Goal: Find contact information: Find contact information

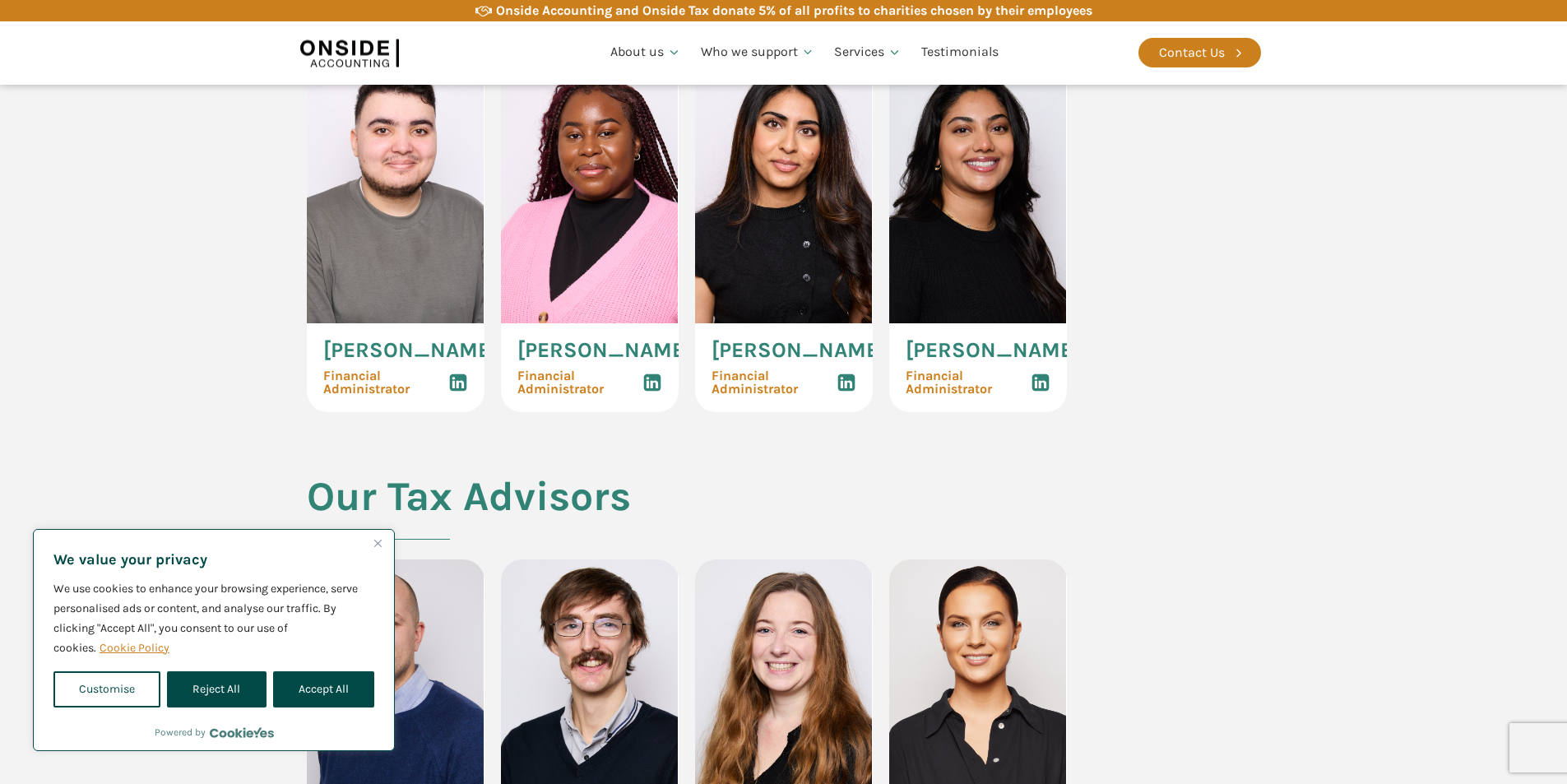
scroll to position [2960, 0]
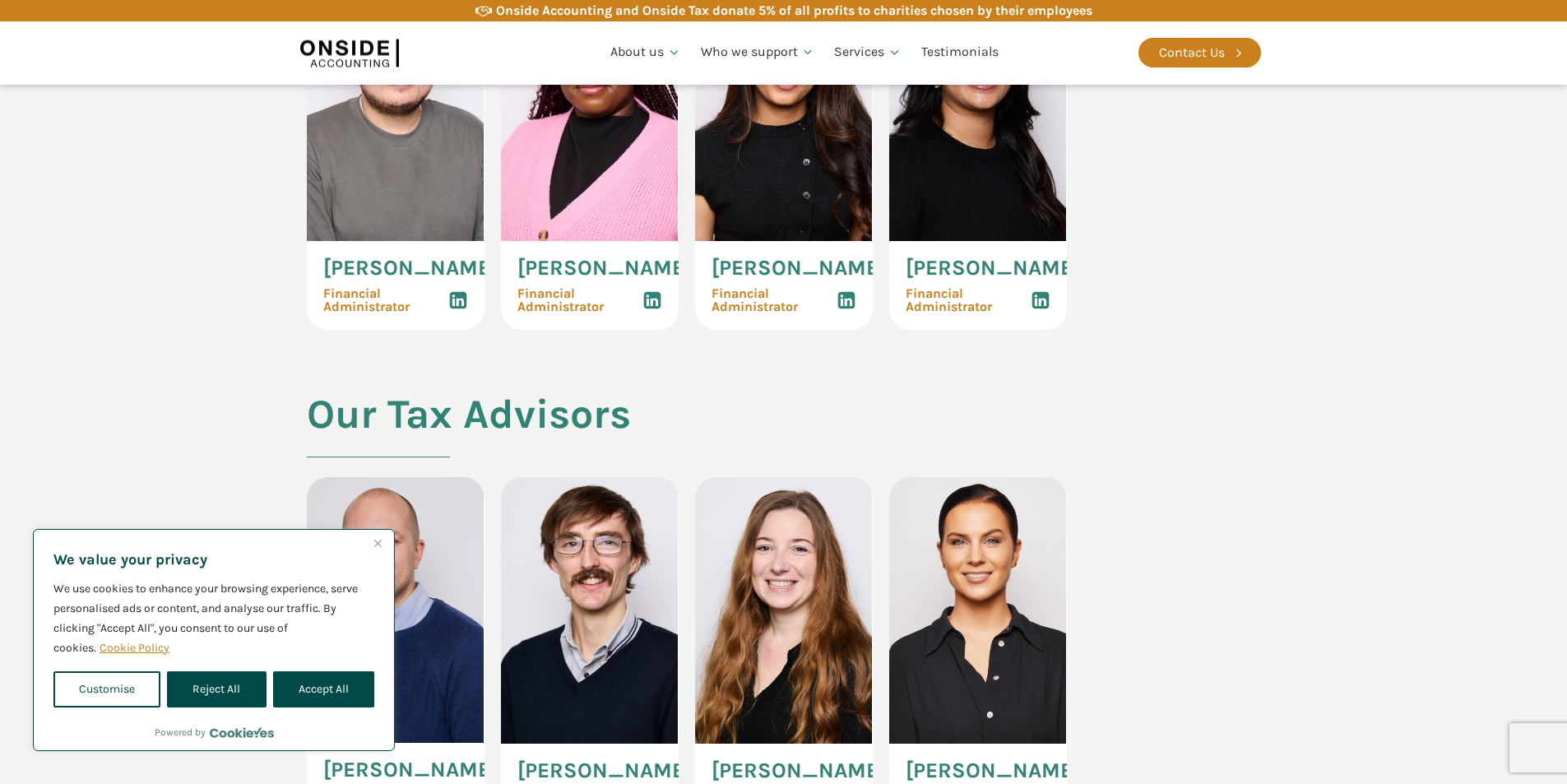
click at [588, 241] on img at bounding box center [590, 108] width 178 height 266
click at [563, 313] on span "Financial Administrator" at bounding box center [580, 300] width 125 height 26
click at [581, 279] on span "[PERSON_NAME]" at bounding box center [605, 268] width 174 height 22
click at [563, 241] on img at bounding box center [590, 108] width 178 height 266
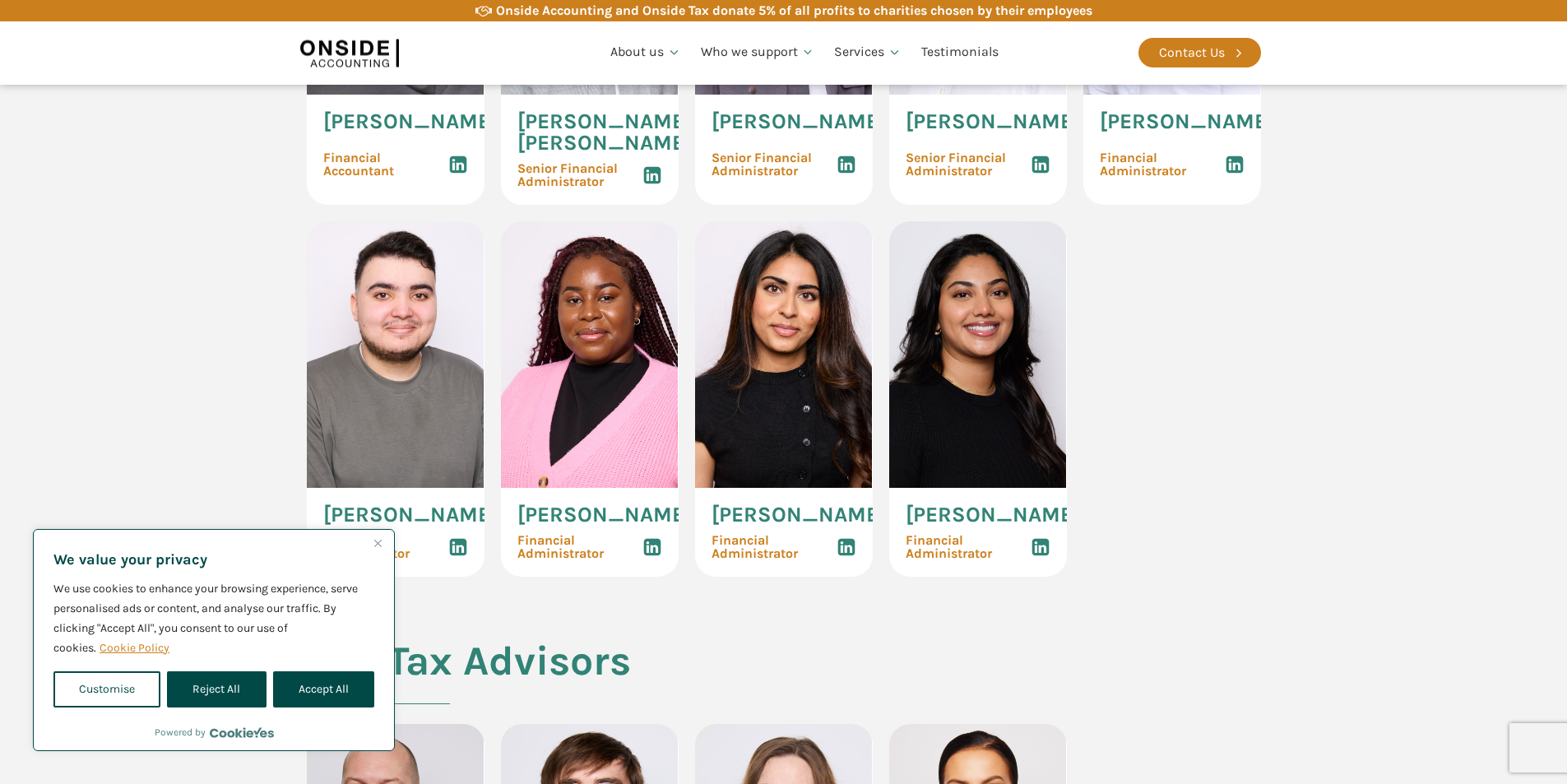
click at [597, 487] on img at bounding box center [590, 354] width 178 height 266
click at [383, 536] on button "Close" at bounding box center [378, 543] width 20 height 20
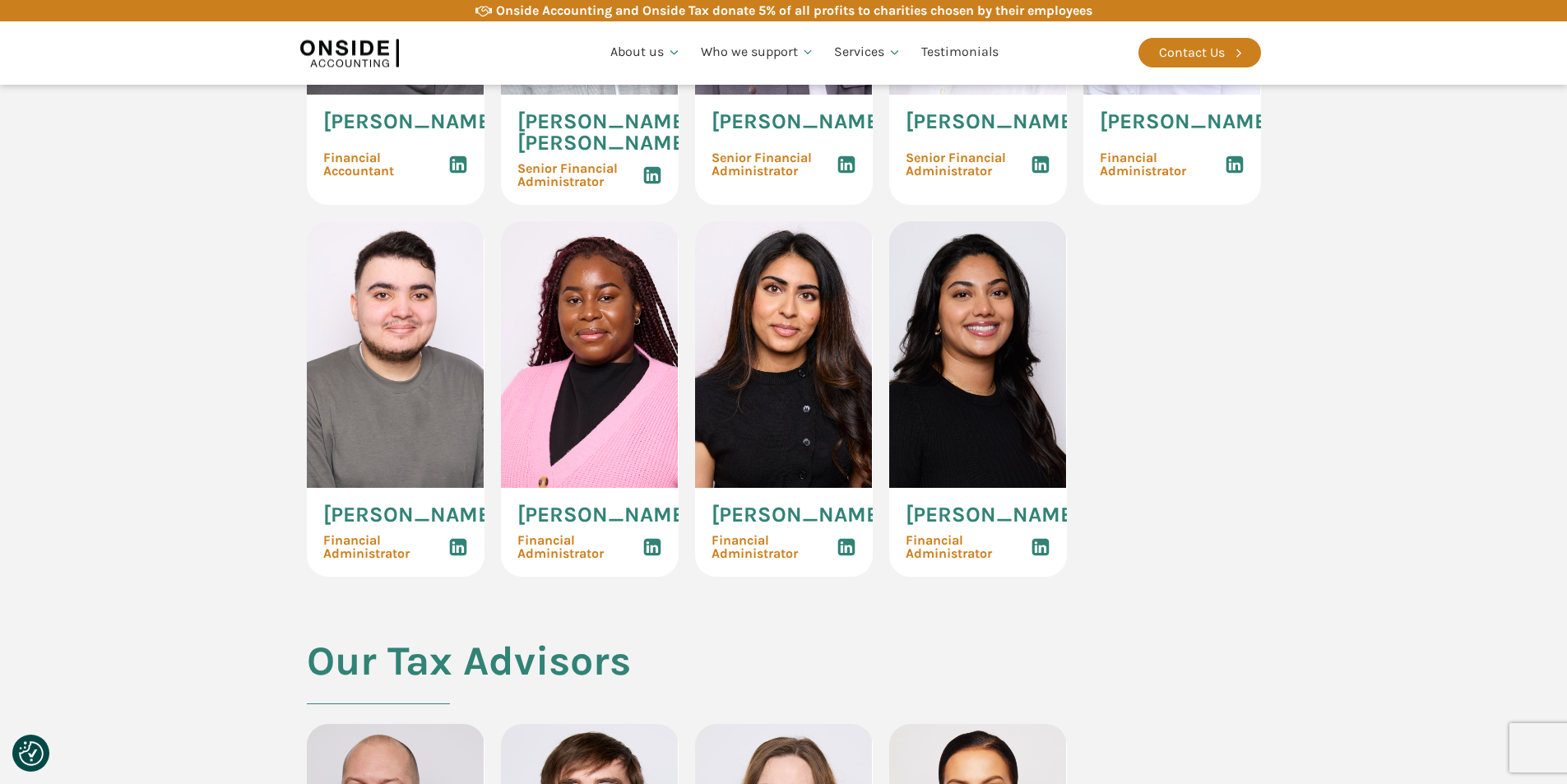
click at [592, 487] on img at bounding box center [590, 354] width 178 height 266
click at [626, 487] on img at bounding box center [590, 354] width 178 height 266
click at [652, 557] on icon at bounding box center [653, 547] width 20 height 20
